Goal: Information Seeking & Learning: Learn about a topic

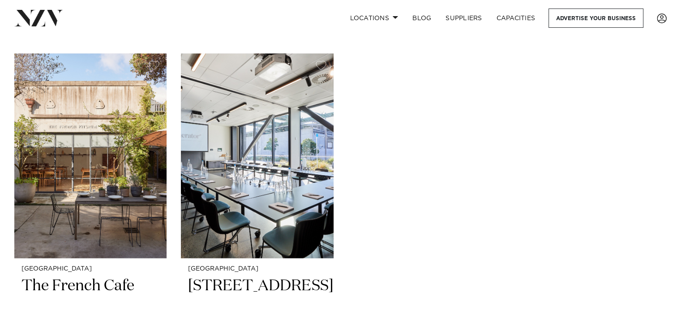
scroll to position [5012, 0]
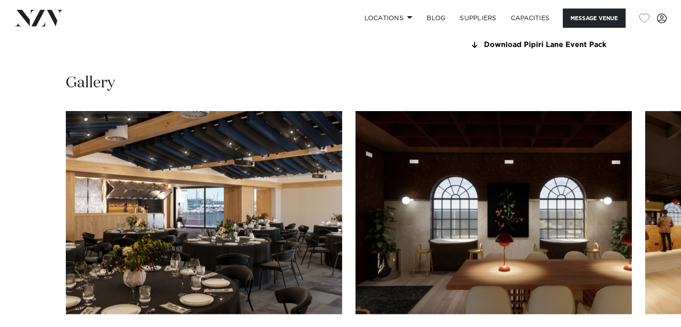
scroll to position [850, 0]
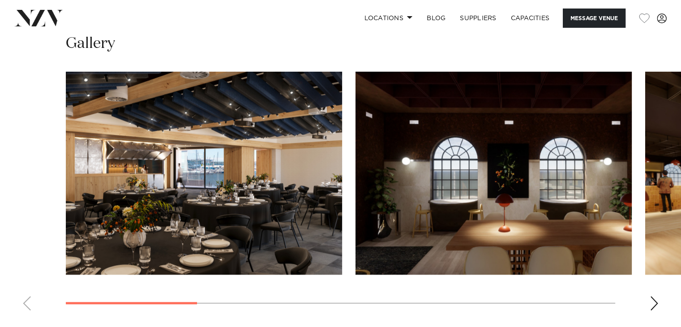
click at [251, 307] on swiper-container at bounding box center [340, 195] width 681 height 246
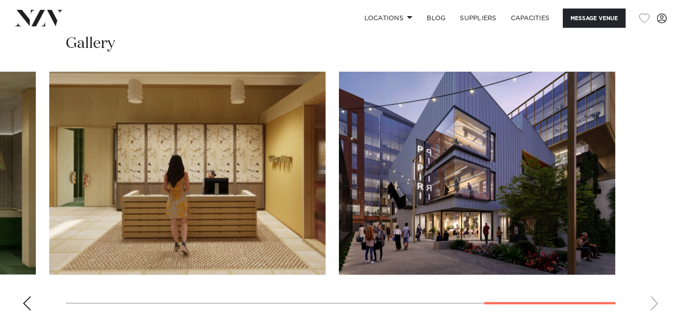
click at [638, 310] on swiper-container at bounding box center [340, 195] width 681 height 246
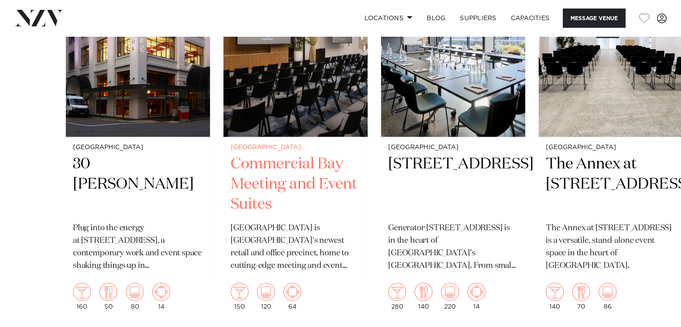
scroll to position [1342, 0]
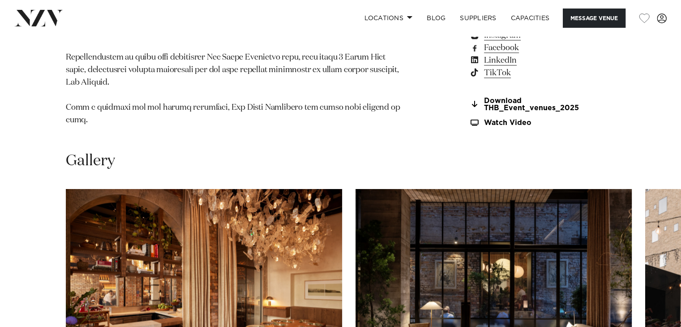
scroll to position [1298, 0]
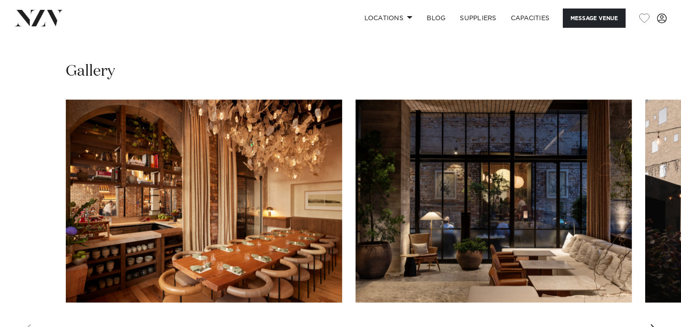
click at [652, 324] on div "Next slide" at bounding box center [653, 331] width 9 height 14
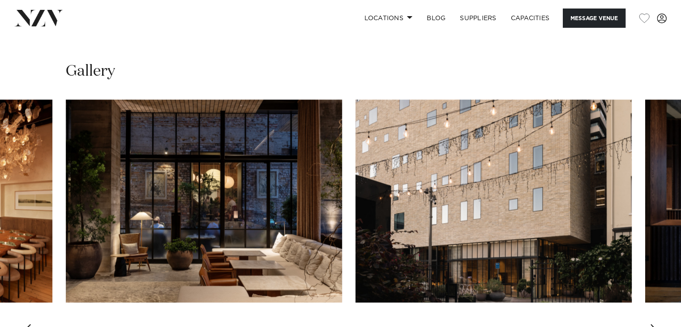
click at [652, 324] on div "Next slide" at bounding box center [653, 331] width 9 height 14
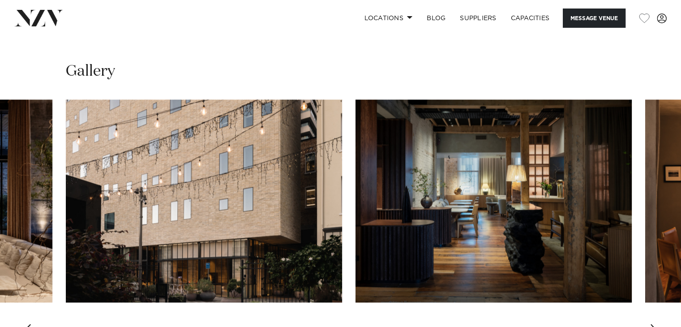
click at [652, 324] on div "Next slide" at bounding box center [653, 331] width 9 height 14
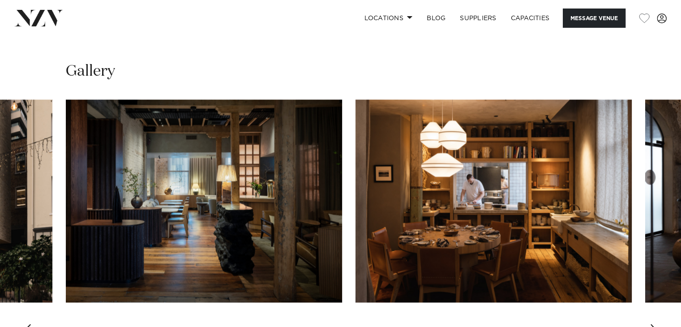
click at [652, 324] on div "Next slide" at bounding box center [653, 331] width 9 height 14
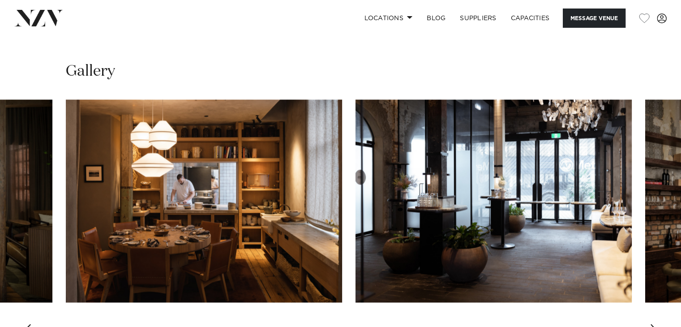
click at [652, 324] on div "Next slide" at bounding box center [653, 331] width 9 height 14
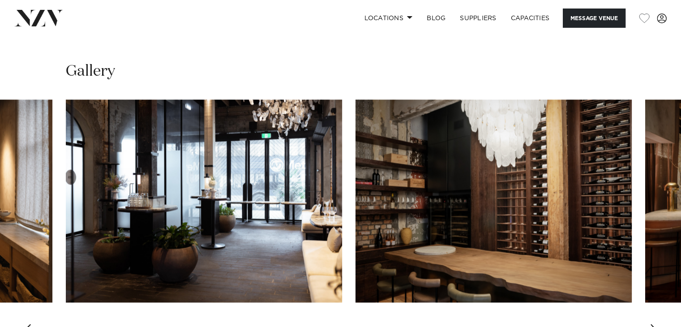
click at [652, 324] on div "Next slide" at bounding box center [653, 331] width 9 height 14
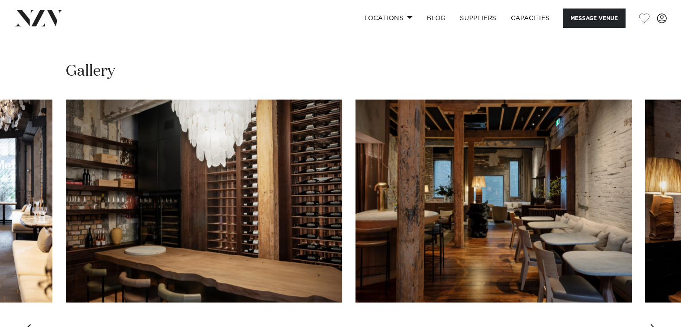
click at [652, 324] on div "Next slide" at bounding box center [653, 331] width 9 height 14
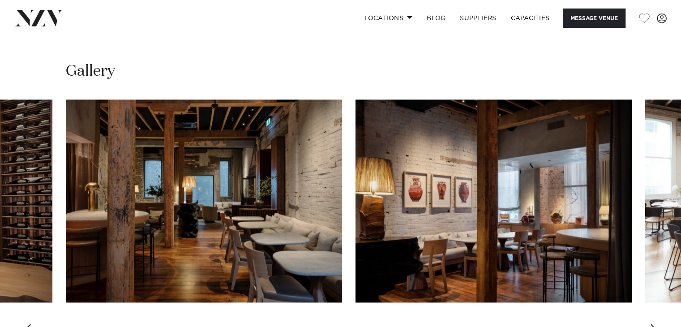
click at [652, 324] on div "Next slide" at bounding box center [653, 331] width 9 height 14
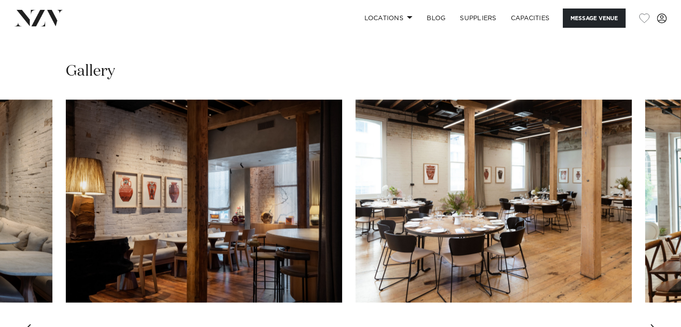
click at [652, 324] on div "Next slide" at bounding box center [653, 331] width 9 height 14
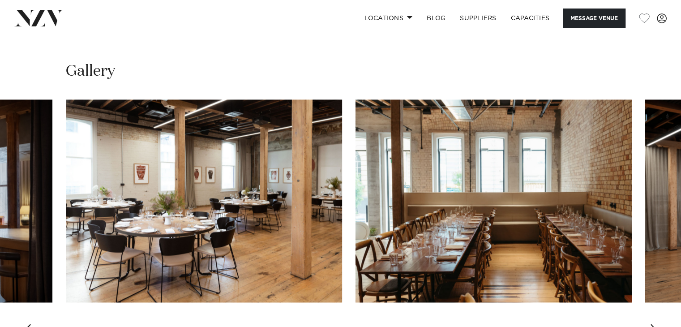
click at [652, 324] on div "Next slide" at bounding box center [653, 331] width 9 height 14
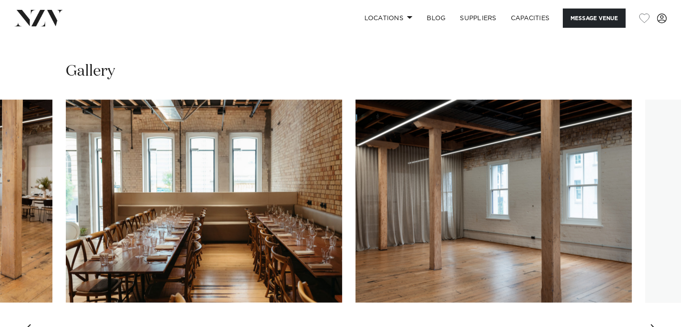
click at [652, 324] on div "Next slide" at bounding box center [653, 331] width 9 height 14
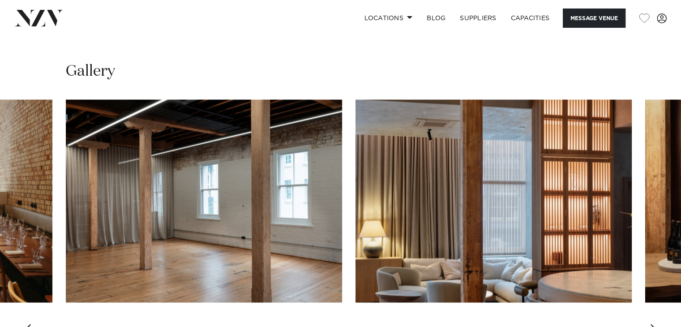
click at [652, 324] on div "Next slide" at bounding box center [653, 331] width 9 height 14
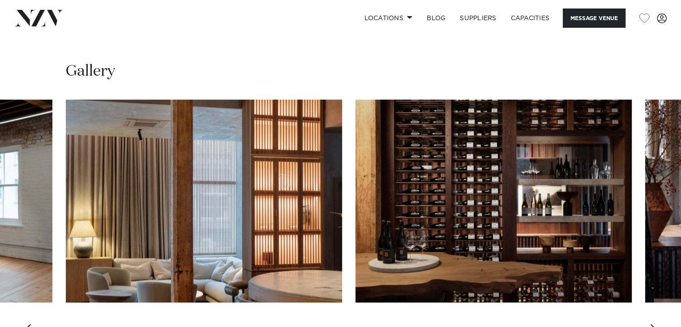
click at [652, 324] on div "Next slide" at bounding box center [653, 331] width 9 height 14
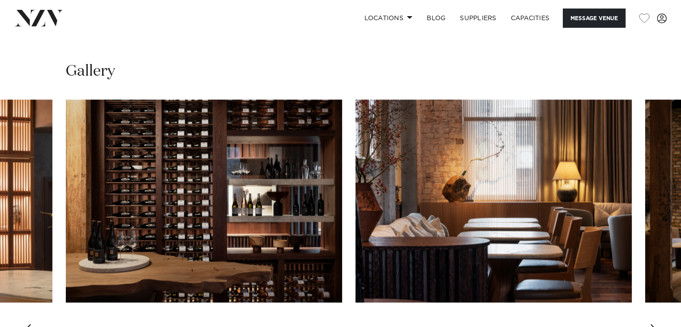
click at [652, 324] on div "Next slide" at bounding box center [653, 331] width 9 height 14
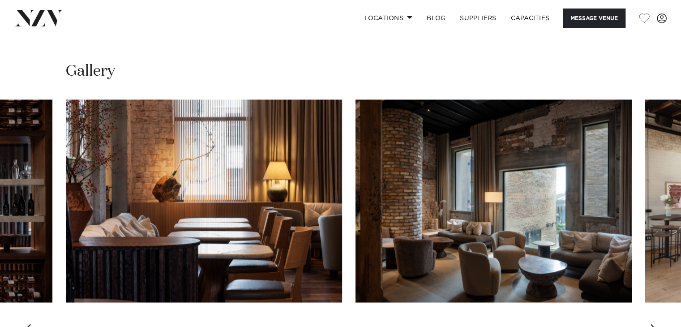
click at [652, 324] on div "Next slide" at bounding box center [653, 331] width 9 height 14
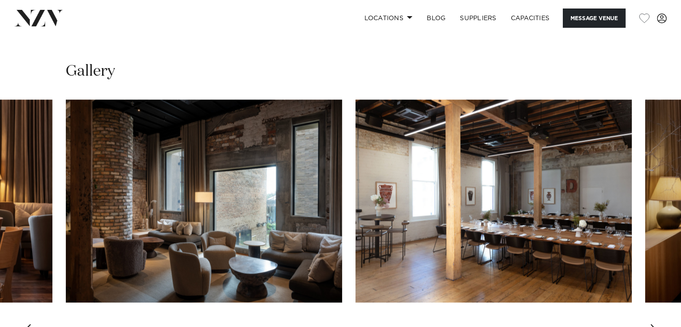
click at [652, 324] on div "Next slide" at bounding box center [653, 331] width 9 height 14
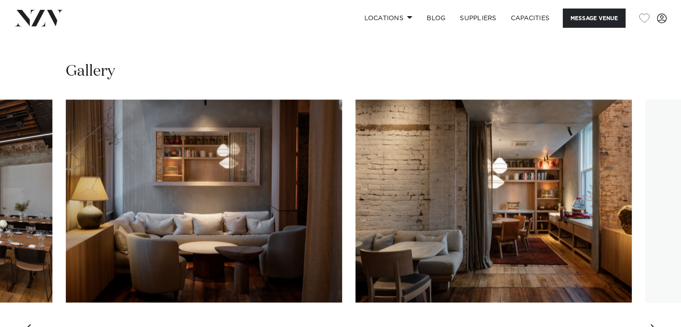
click at [652, 324] on div "Next slide" at bounding box center [653, 331] width 9 height 14
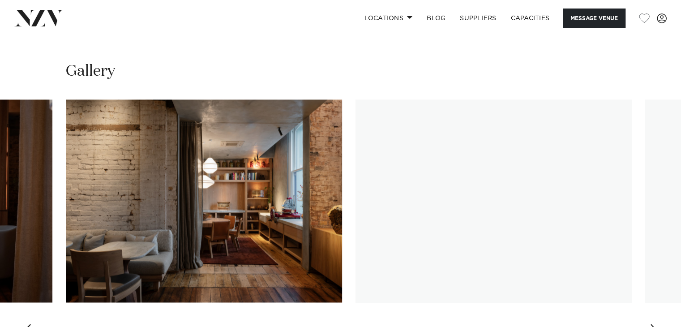
click at [652, 324] on div "Next slide" at bounding box center [653, 331] width 9 height 14
